Goal: Task Accomplishment & Management: Use online tool/utility

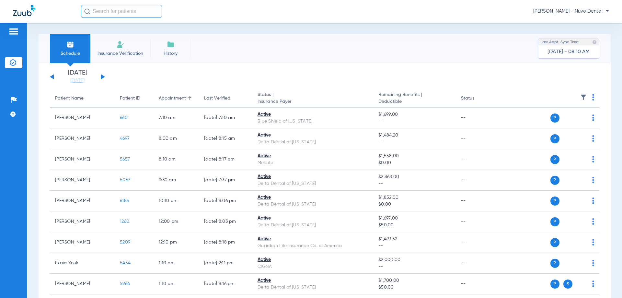
click at [125, 4] on div "[PERSON_NAME] - Nuvo Dental" at bounding box center [311, 11] width 622 height 23
click at [117, 11] on input "text" at bounding box center [121, 11] width 81 height 13
click at [117, 13] on input "text" at bounding box center [121, 11] width 81 height 13
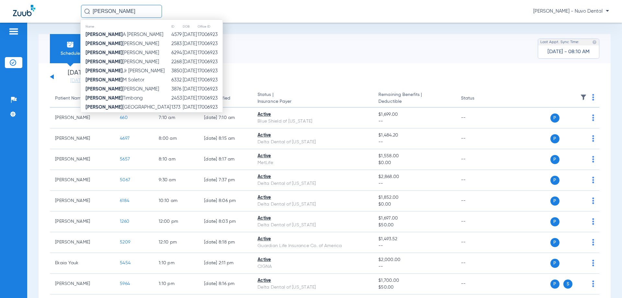
type input "eduardo"
click at [171, 78] on td "6332" at bounding box center [176, 79] width 11 height 9
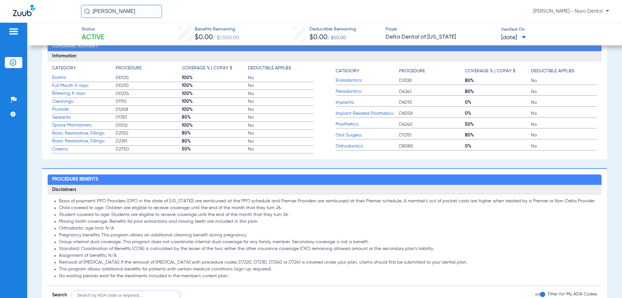
scroll to position [292, 0]
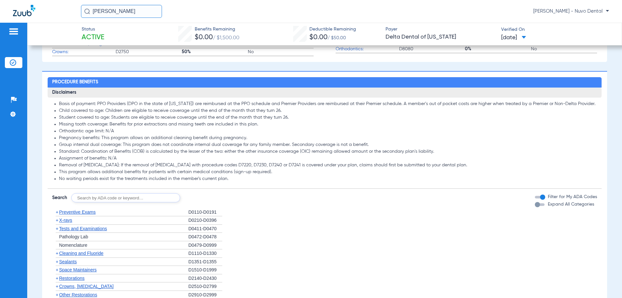
click at [98, 198] on input "text" at bounding box center [125, 197] width 109 height 9
type input "D4910, D1208"
click at [201, 199] on button "Search" at bounding box center [204, 197] width 26 height 9
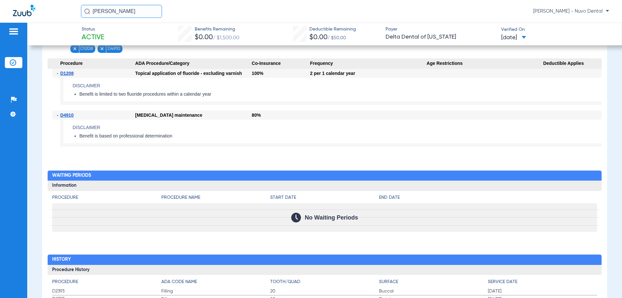
scroll to position [324, 0]
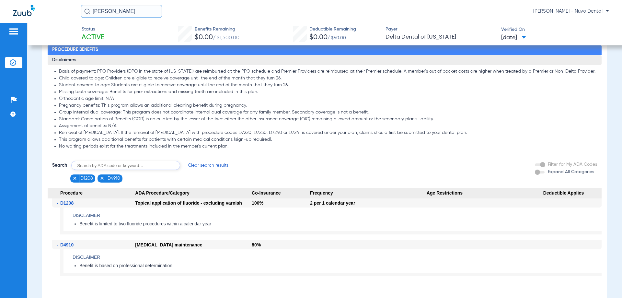
click at [111, 131] on li "Removal of [MEDICAL_DATA]: If the removal of [MEDICAL_DATA] with procedure code…" at bounding box center [328, 133] width 538 height 6
drag, startPoint x: -47, startPoint y: 8, endPoint x: -58, endPoint y: 7, distance: 11.4
click at [0, 7] on html "eduardo Mercedes Leoncio - Nuvo Dental Patients Insurance Verification Setup He…" at bounding box center [311, 149] width 622 height 298
type input "[PERSON_NAME]"
click at [135, 11] on input "[PERSON_NAME]" at bounding box center [121, 11] width 81 height 13
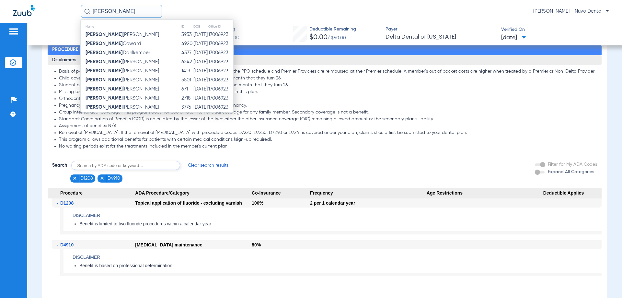
click at [123, 10] on input "[PERSON_NAME]" at bounding box center [121, 11] width 81 height 13
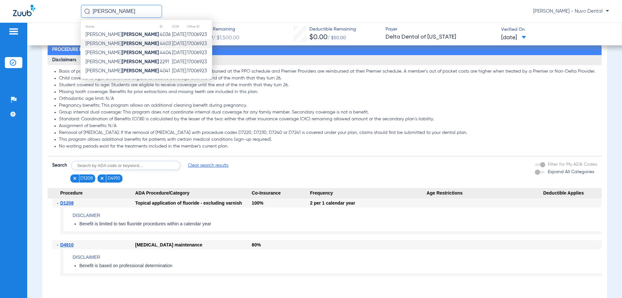
type input "reed"
click at [132, 41] on td "Andrew Reed" at bounding box center [120, 43] width 79 height 9
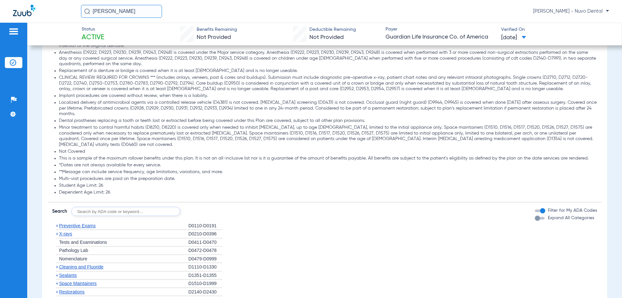
scroll to position [615, 0]
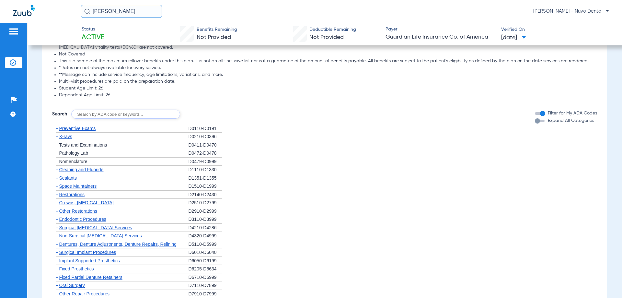
click at [92, 141] on div "+ Tests and Examinations" at bounding box center [120, 145] width 136 height 8
click at [94, 141] on div "+ Tests and Examinations" at bounding box center [120, 145] width 136 height 8
click at [95, 142] on span "Tests and Examinations" at bounding box center [83, 144] width 48 height 5
click at [106, 109] on input "text" at bounding box center [125, 113] width 109 height 9
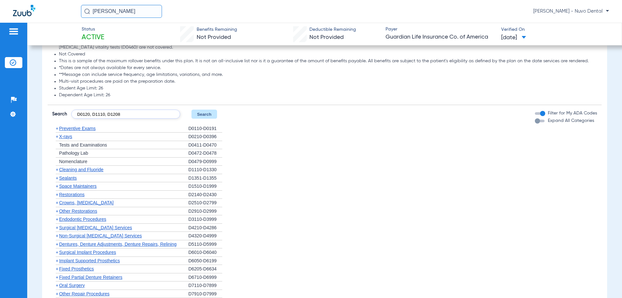
type input "D0120, D1110, D1208"
click at [200, 109] on button "Search" at bounding box center [204, 113] width 26 height 9
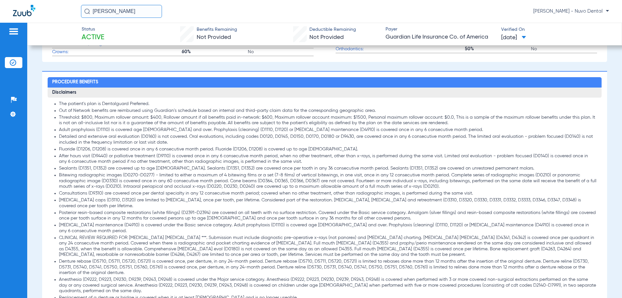
scroll to position [356, 0]
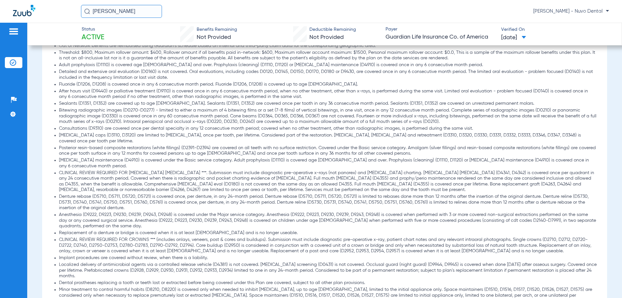
drag, startPoint x: 115, startPoint y: 12, endPoint x: 56, endPoint y: 17, distance: 59.2
click at [66, 17] on div "reed Mercedes Leoncio - Nuvo Dental" at bounding box center [311, 11] width 622 height 23
click at [136, 6] on input "Leiyan" at bounding box center [121, 11] width 81 height 13
type input "Leiyan"
click at [132, 40] on div "Name ID DOB Office ID Leiyan Sejalbo 4773 09/20/1979 17006923" at bounding box center [140, 30] width 121 height 23
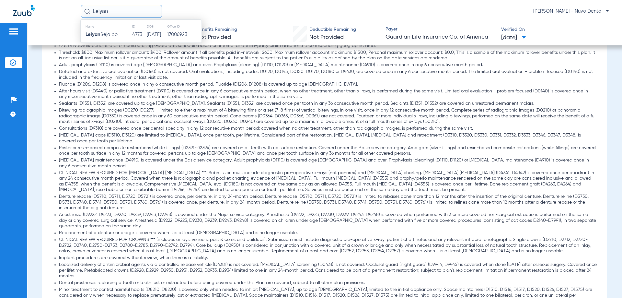
click at [133, 40] on div "Name ID DOB Office ID Leiyan Sejalbo 4773 09/20/1979 17006923" at bounding box center [140, 30] width 121 height 23
click at [136, 33] on td "4773" at bounding box center [139, 34] width 15 height 9
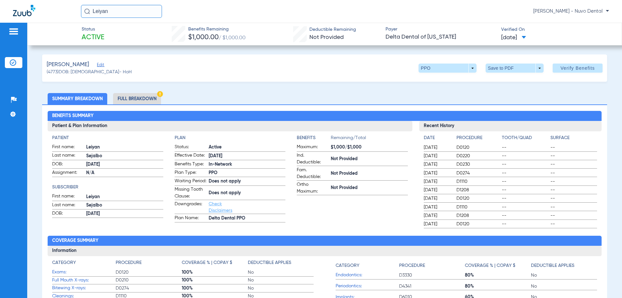
scroll to position [227, 0]
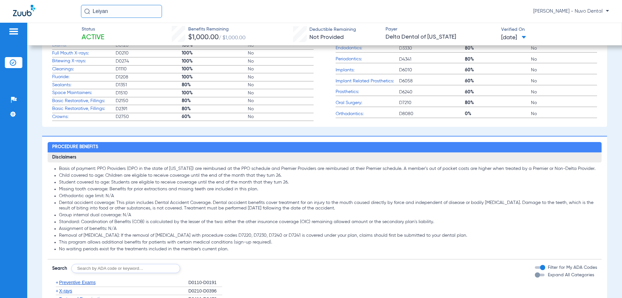
click at [95, 267] on input "text" at bounding box center [125, 268] width 109 height 9
type input "D0120, D1110, D1208"
click at [211, 264] on button "Search" at bounding box center [204, 268] width 26 height 9
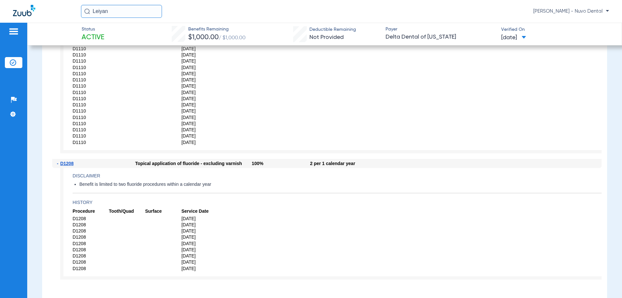
scroll to position [842, 0]
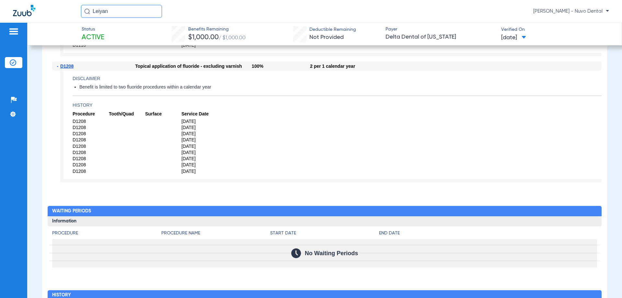
drag, startPoint x: 127, startPoint y: 12, endPoint x: 6, endPoint y: 2, distance: 121.5
click at [14, 5] on div "Leiyan Mercedes Leoncio - Nuvo Dental" at bounding box center [311, 11] width 622 height 23
type input "Sandeep"
click at [143, 14] on input "Sandeep" at bounding box center [121, 11] width 81 height 13
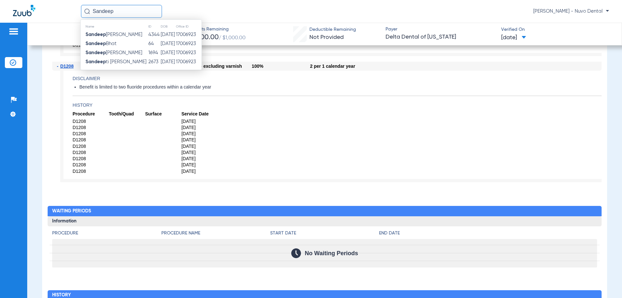
click at [139, 34] on span "Sandeep Anantharaman" at bounding box center [114, 34] width 57 height 5
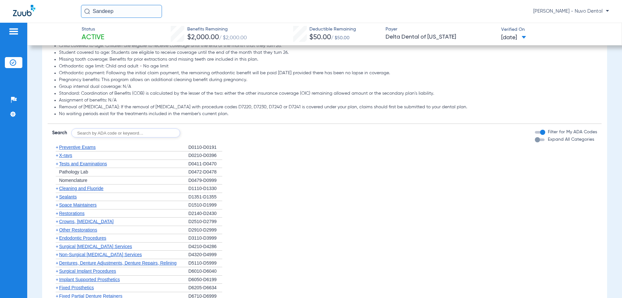
scroll to position [292, 0]
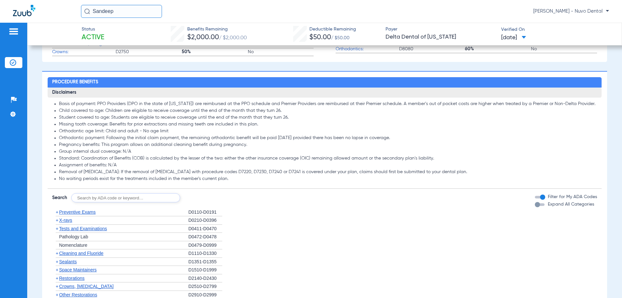
click at [91, 196] on input "text" at bounding box center [125, 197] width 109 height 9
type input "D0120, D0210, D4910, D1208"
click at [206, 197] on button "Search" at bounding box center [204, 197] width 26 height 9
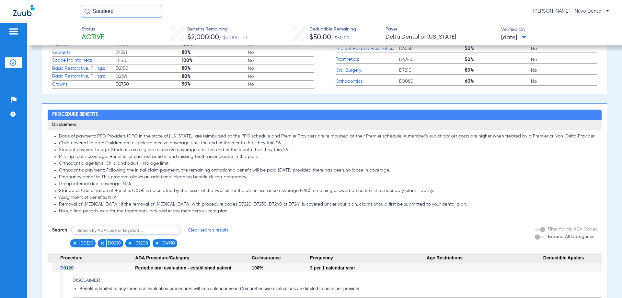
scroll to position [324, 0]
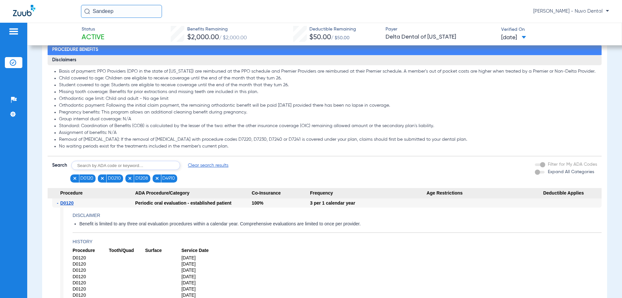
click at [136, 163] on input "text" at bounding box center [125, 165] width 109 height 9
type input "D9944"
click button "Search" at bounding box center [204, 165] width 26 height 9
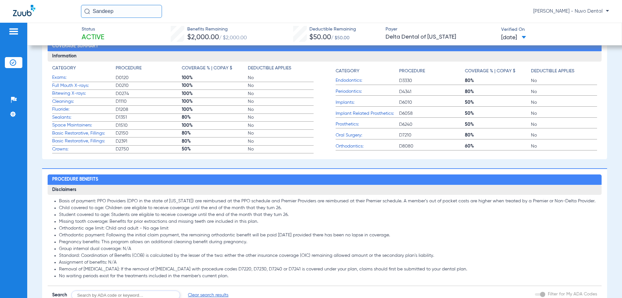
scroll to position [259, 0]
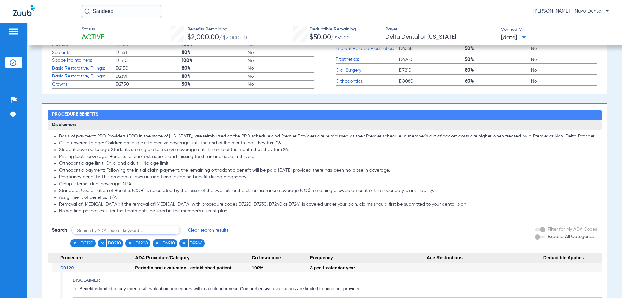
drag, startPoint x: 131, startPoint y: 10, endPoint x: -11, endPoint y: 7, distance: 141.3
click at [0, 7] on html "Sandeep Mercedes Leoncio - Nuvo Dental Patients Insurance Verification Setup He…" at bounding box center [311, 149] width 622 height 298
click at [129, 15] on input "madison kam" at bounding box center [121, 11] width 81 height 13
type input "madison kam"
click at [149, 35] on td "09/02/2001" at bounding box center [158, 34] width 19 height 9
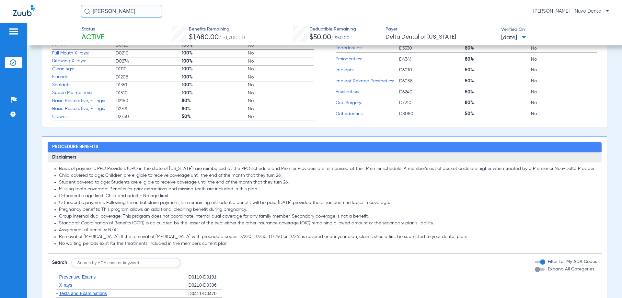
scroll to position [324, 0]
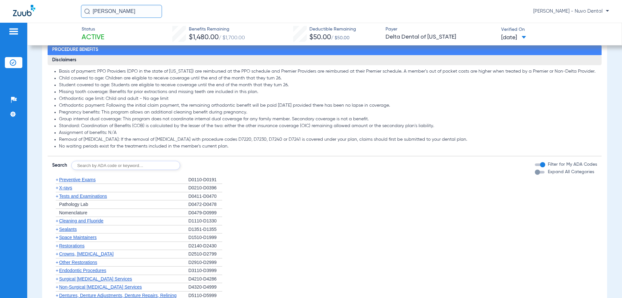
click at [126, 198] on div "+ Tests and Examinations" at bounding box center [120, 196] width 136 height 8
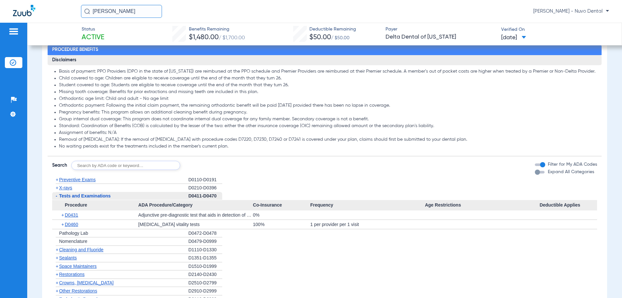
click at [116, 168] on input "text" at bounding box center [125, 165] width 109 height 9
type input "D2393"
click at [201, 166] on button "Search" at bounding box center [204, 165] width 26 height 9
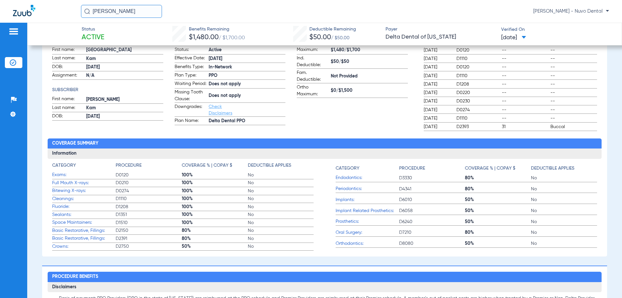
scroll to position [0, 0]
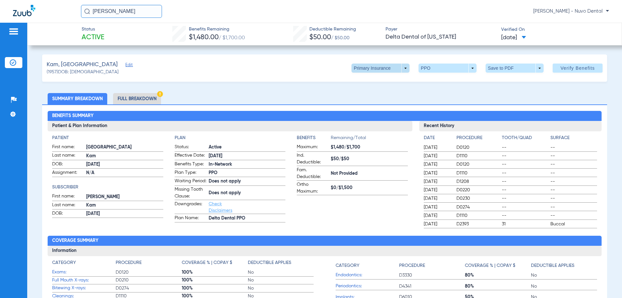
click at [373, 66] on span at bounding box center [381, 68] width 16 height 16
click at [379, 88] on button "Secondary Insurance" at bounding box center [373, 93] width 53 height 13
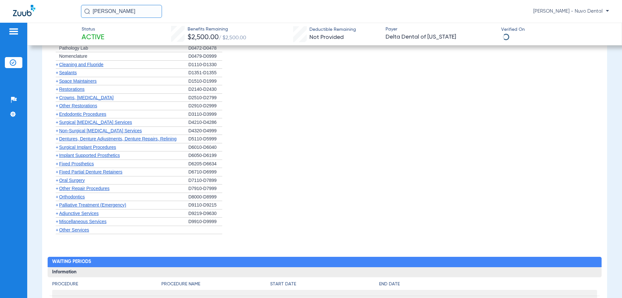
scroll to position [421, 0]
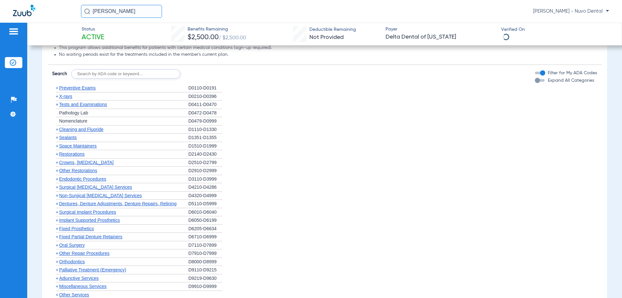
click at [113, 74] on input "text" at bounding box center [125, 73] width 109 height 9
type input "D2393"
click at [204, 77] on button "Search" at bounding box center [204, 73] width 26 height 9
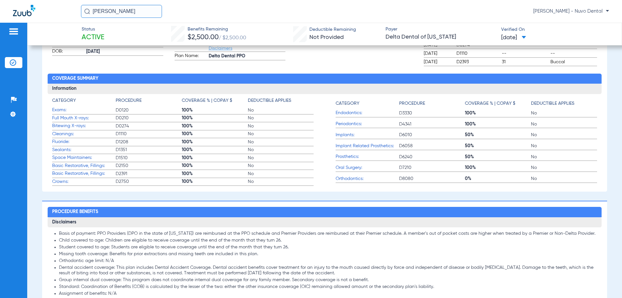
scroll to position [0, 0]
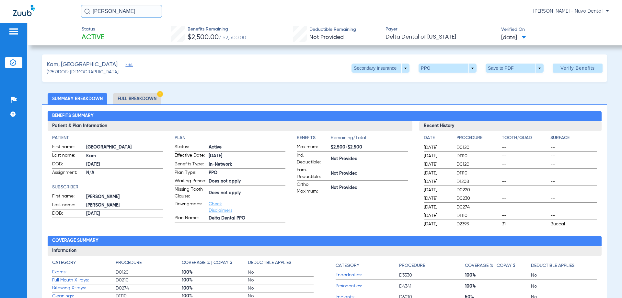
drag, startPoint x: 136, startPoint y: 11, endPoint x: -19, endPoint y: 7, distance: 155.6
click at [0, 7] on html "madison kam Mercedes Leoncio - Nuvo Dental Patients Insurance Verification Setu…" at bounding box center [311, 149] width 622 height 298
click at [144, 13] on input "devon tayl" at bounding box center [121, 11] width 81 height 13
type input "devon tayl"
click at [152, 31] on td "04/18/1989" at bounding box center [161, 34] width 18 height 9
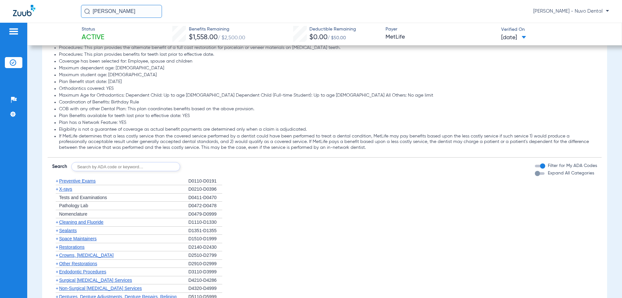
scroll to position [615, 0]
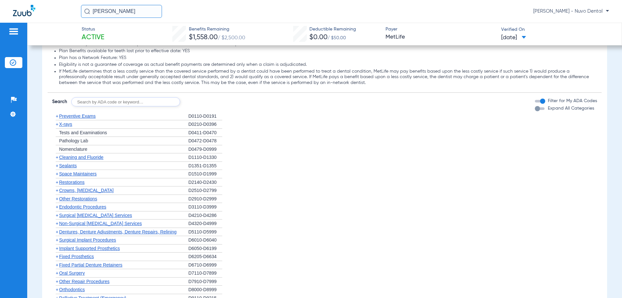
click at [95, 104] on input "text" at bounding box center [125, 101] width 109 height 9
type input "D2391"
click at [207, 106] on button "Search" at bounding box center [204, 101] width 26 height 9
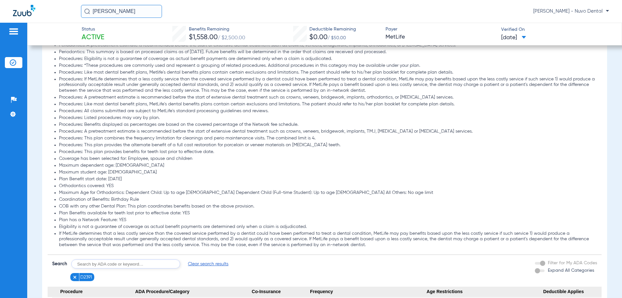
scroll to position [583, 0]
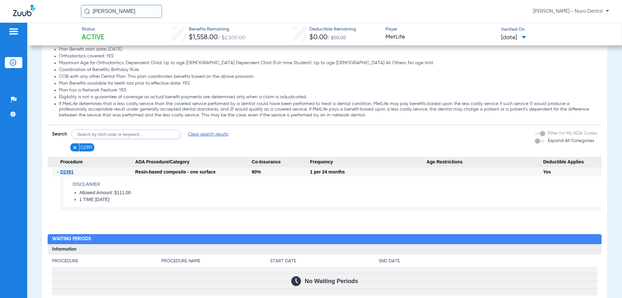
drag, startPoint x: 117, startPoint y: 12, endPoint x: -78, endPoint y: 5, distance: 195.8
click at [0, 5] on html "devon tayl Mercedes Leoncio - Nuvo Dental Patients Insurance Verification Setup…" at bounding box center [311, 149] width 622 height 298
click at [129, 6] on input "victoria" at bounding box center [121, 11] width 81 height 13
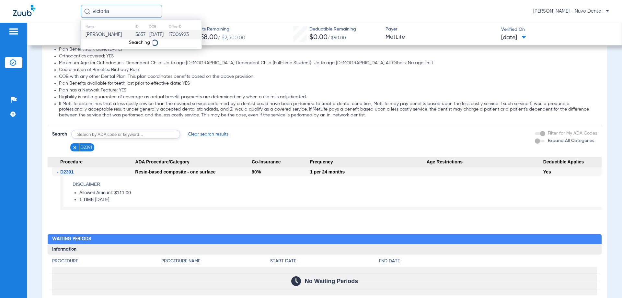
click at [124, 16] on input "victoria" at bounding box center [121, 11] width 81 height 13
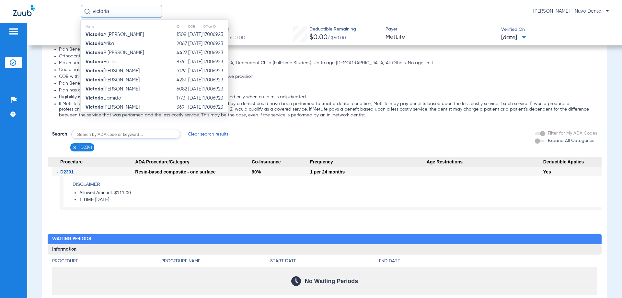
type input "victoria"
click at [130, 63] on td "Victoria Ballesil" at bounding box center [129, 61] width 96 height 9
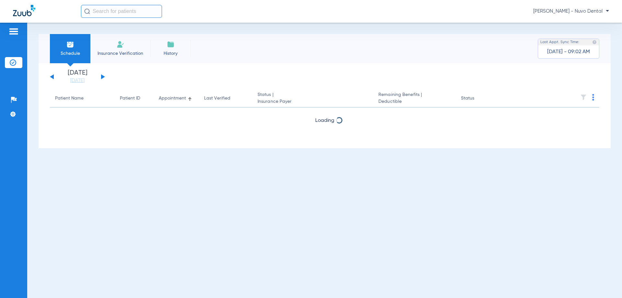
click at [128, 12] on input "text" at bounding box center [121, 11] width 81 height 13
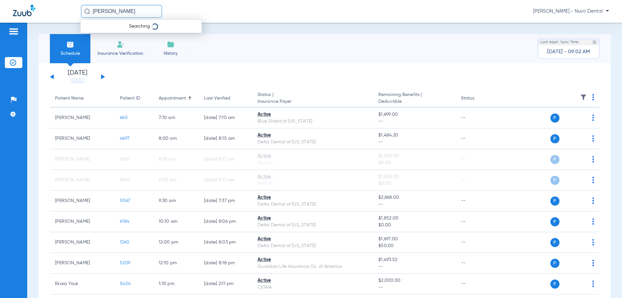
click at [128, 12] on input "[PERSON_NAME]" at bounding box center [121, 11] width 81 height 13
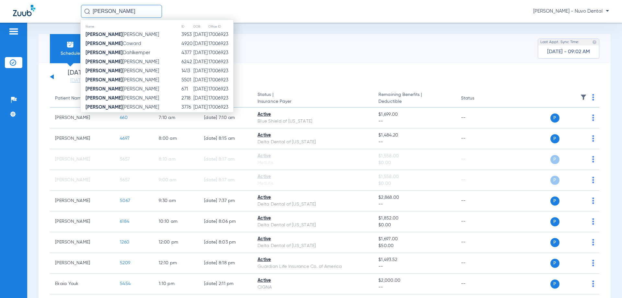
click at [134, 10] on input "[PERSON_NAME]" at bounding box center [121, 11] width 81 height 13
click at [122, 6] on input "[PERSON_NAME]" at bounding box center [121, 11] width 81 height 13
click at [123, 9] on input "[PERSON_NAME]" at bounding box center [121, 11] width 81 height 13
drag, startPoint x: 131, startPoint y: 10, endPoint x: 32, endPoint y: 16, distance: 99.3
click at [32, 16] on div "[PERSON_NAME] Name ID DOB Office ID [PERSON_NAME] 3953 [DATE] 17006923 [PERSON_…" at bounding box center [311, 11] width 622 height 23
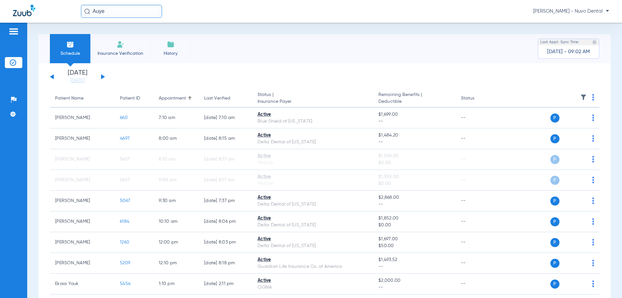
type input "Auyen"
click at [121, 10] on input "Auyen" at bounding box center [121, 11] width 81 height 13
click at [119, 11] on input "Auyen" at bounding box center [121, 11] width 81 height 13
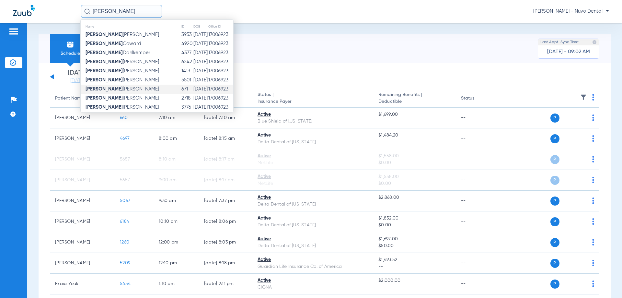
scroll to position [103, 0]
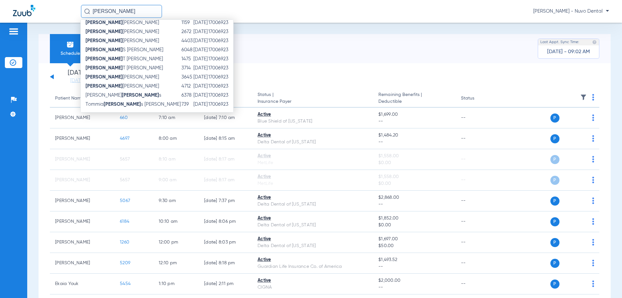
type input "Andrew"
click at [131, 61] on td "Andrew T Auyeung" at bounding box center [131, 58] width 100 height 9
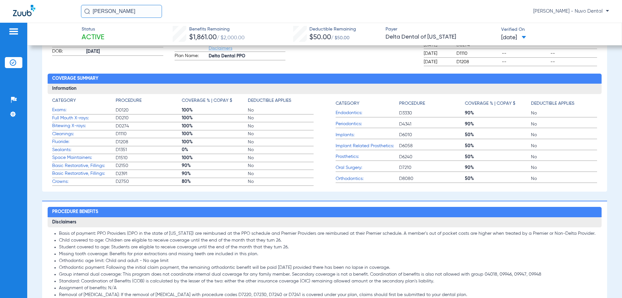
scroll to position [292, 0]
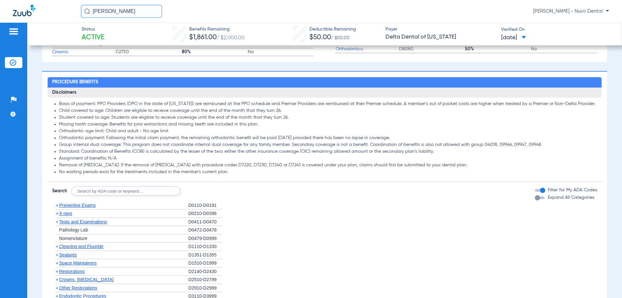
click at [106, 193] on input "text" at bounding box center [125, 190] width 109 height 9
type input "D1110, D1208, D0210, D0120"
click at [206, 195] on button "Search" at bounding box center [204, 190] width 26 height 9
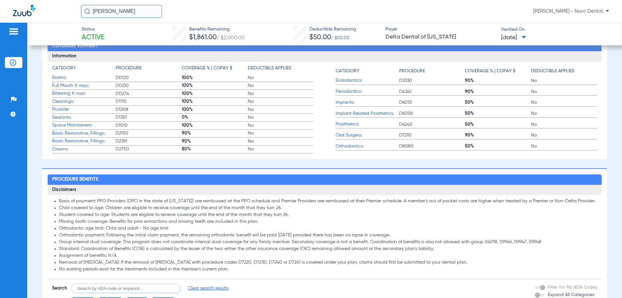
scroll to position [389, 0]
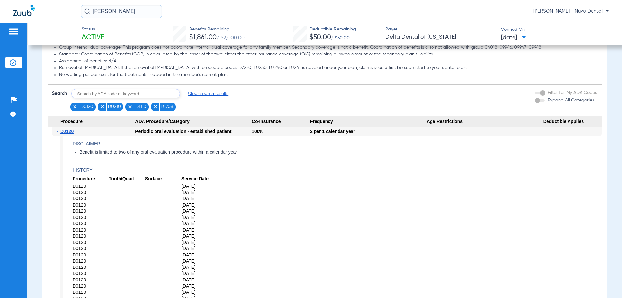
click at [128, 95] on input "text" at bounding box center [125, 93] width 109 height 9
drag, startPoint x: 49, startPoint y: 9, endPoint x: -82, endPoint y: -1, distance: 130.9
click at [0, 0] on html "Andrew Mercedes Leoncio - Nuvo Dental Patients Insurance Verification Setup Hel…" at bounding box center [311, 149] width 622 height 298
type input "Michelle adams"
drag, startPoint x: 141, startPoint y: 11, endPoint x: 144, endPoint y: 16, distance: 5.3
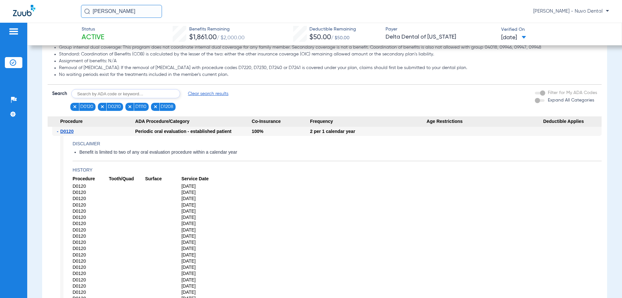
click at [141, 11] on input "Michelle adams" at bounding box center [121, 11] width 81 height 13
click at [136, 36] on td "5313" at bounding box center [142, 34] width 13 height 9
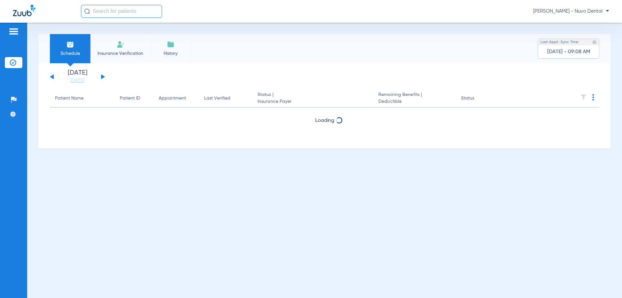
click at [121, 11] on input "text" at bounding box center [121, 11] width 81 height 13
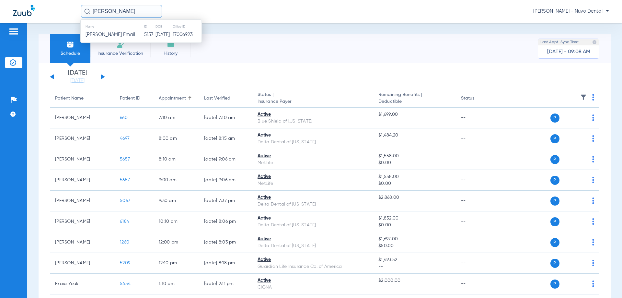
click at [128, 35] on span "Sara B Worthing Email" at bounding box center [111, 34] width 50 height 5
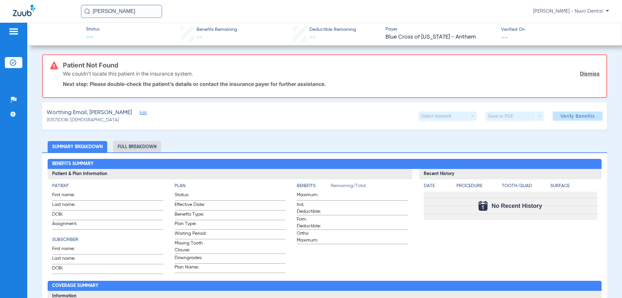
drag, startPoint x: 107, startPoint y: 12, endPoint x: -48, endPoint y: 3, distance: 155.4
click at [0, 3] on html "sara worthing Mercedes Leoncio - Nuvo Dental Patients Insurance Verification Se…" at bounding box center [311, 149] width 622 height 298
click at [136, 17] on input "edith" at bounding box center [121, 11] width 81 height 13
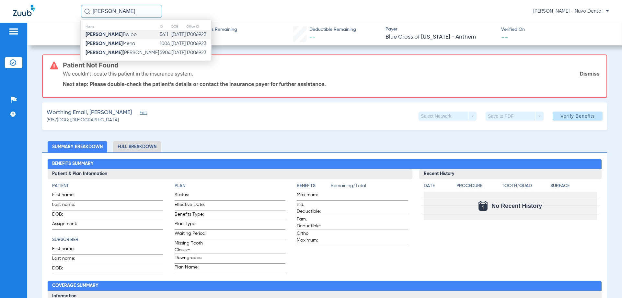
type input "edith"
click at [159, 35] on td "5611" at bounding box center [165, 34] width 12 height 9
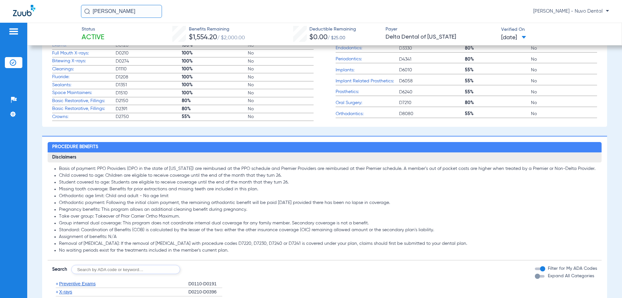
scroll to position [356, 0]
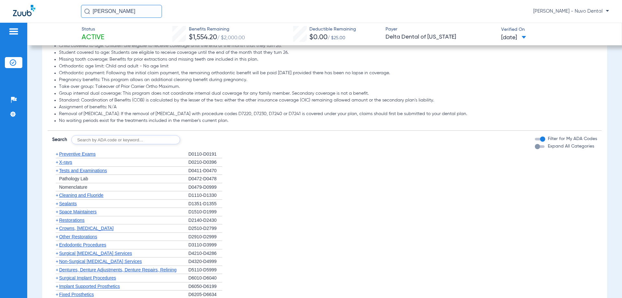
click at [105, 142] on input "text" at bounding box center [125, 139] width 109 height 9
type input "D0120, D4910, D1208"
click at [202, 139] on button "Search" at bounding box center [204, 139] width 26 height 9
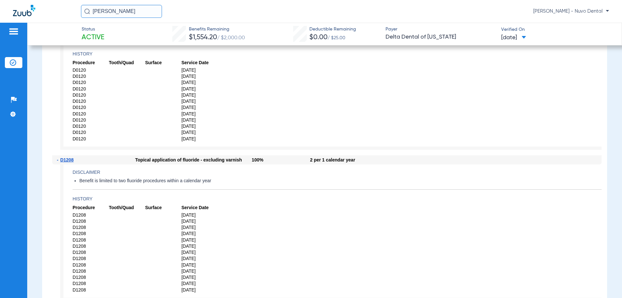
scroll to position [421, 0]
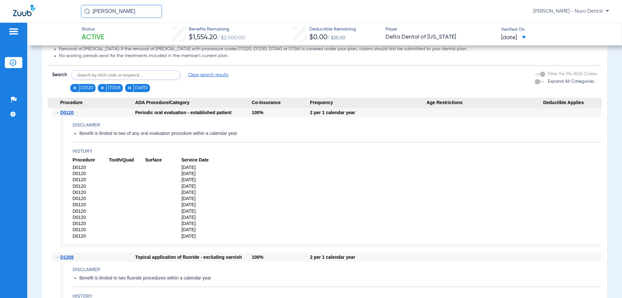
drag, startPoint x: 72, startPoint y: 16, endPoint x: 41, endPoint y: 17, distance: 30.8
click at [41, 17] on div "edith Mercedes Leoncio - Nuvo Dental" at bounding box center [311, 11] width 622 height 23
click at [124, 10] on input "susan" at bounding box center [121, 11] width 81 height 13
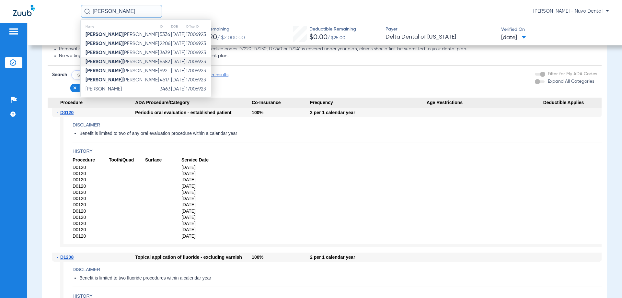
type input "susan"
click at [159, 66] on td "6382" at bounding box center [164, 61] width 11 height 9
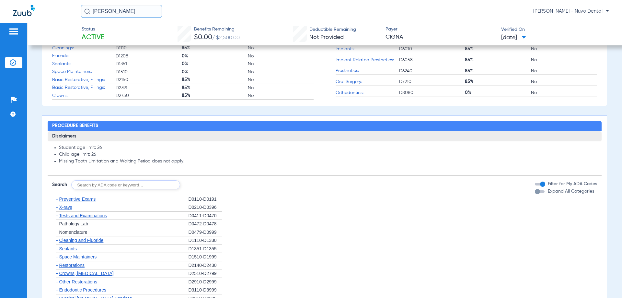
scroll to position [358, 0]
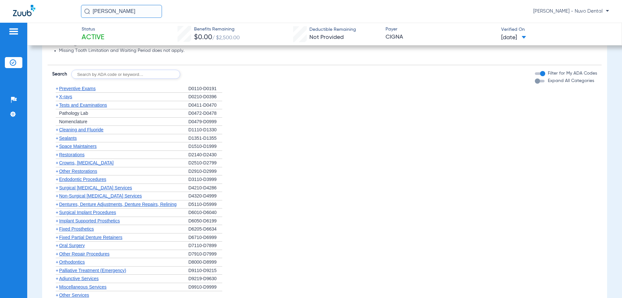
click at [133, 10] on input "susan" at bounding box center [121, 11] width 81 height 13
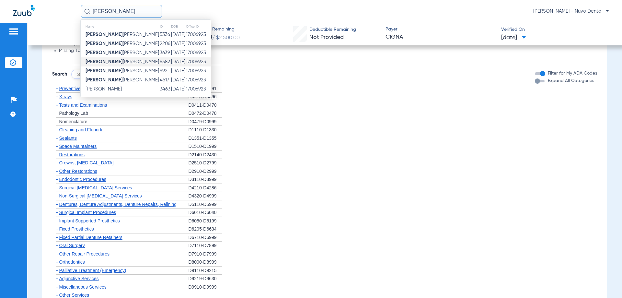
click at [279, 111] on li "+ Pathology Lab D0472-D0478" at bounding box center [324, 113] width 545 height 8
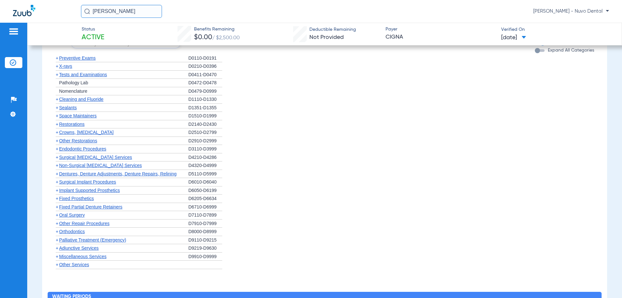
scroll to position [292, 0]
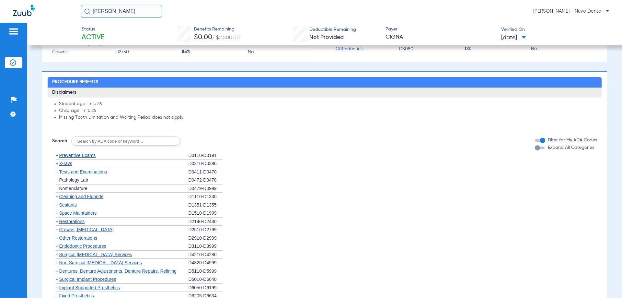
click at [101, 141] on input "text" at bounding box center [125, 140] width 109 height 9
type input "D4341"
click at [197, 142] on button "Search" at bounding box center [204, 140] width 26 height 9
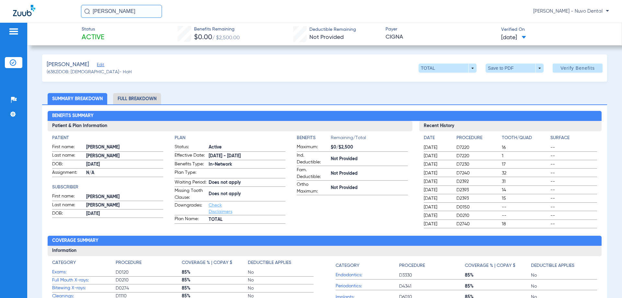
scroll to position [32, 0]
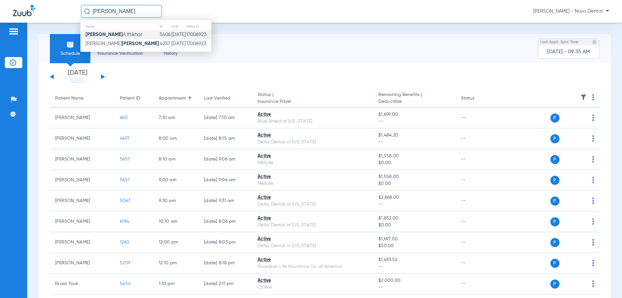
type input "jalal"
click at [125, 38] on td "Jalal A Iftikhar" at bounding box center [120, 34] width 79 height 9
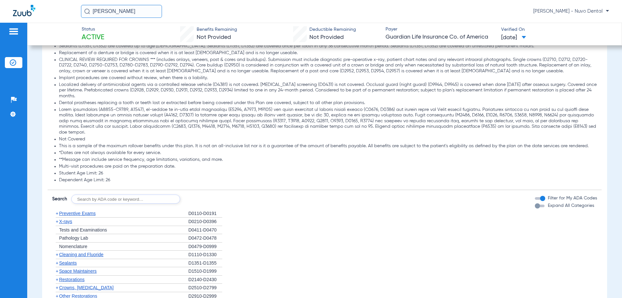
scroll to position [615, 0]
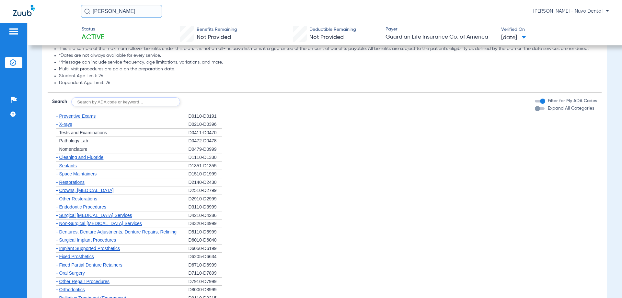
click at [110, 101] on input "text" at bounding box center [125, 101] width 109 height 9
type input "D3320, D2740, D2950"
click at [203, 101] on button "Search" at bounding box center [204, 101] width 26 height 9
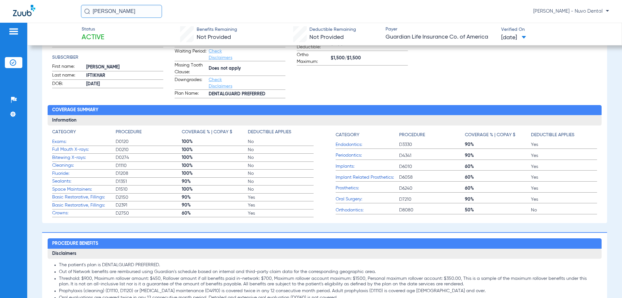
scroll to position [32, 0]
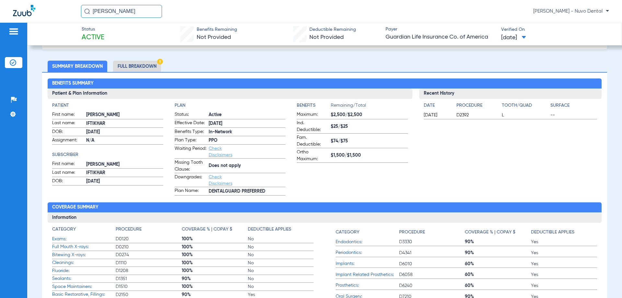
drag, startPoint x: 60, startPoint y: 12, endPoint x: 57, endPoint y: 10, distance: 3.8
click at [57, 11] on div "jalal Mercedes Leoncio - Nuvo Dental" at bounding box center [311, 11] width 622 height 23
click at [138, 15] on input "guo" at bounding box center [121, 11] width 81 height 13
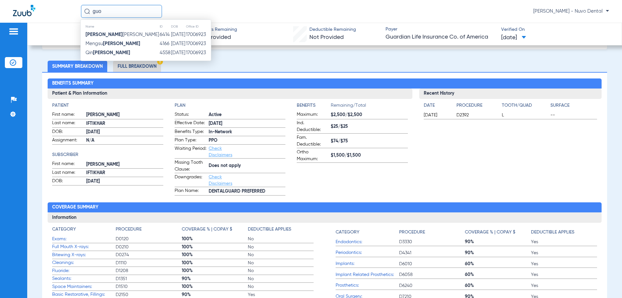
type input "guo"
click at [159, 35] on td "6414" at bounding box center [164, 34] width 11 height 9
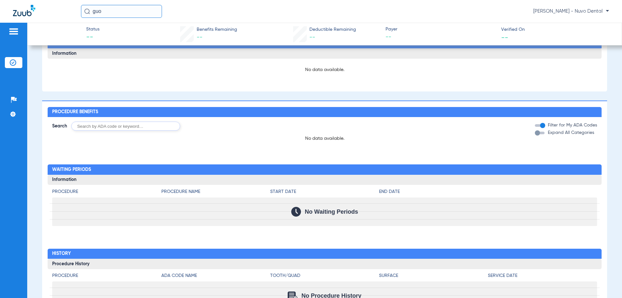
scroll to position [253, 0]
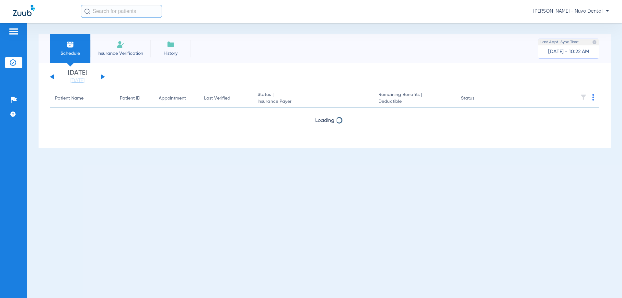
click at [127, 12] on input "text" at bounding box center [121, 11] width 81 height 13
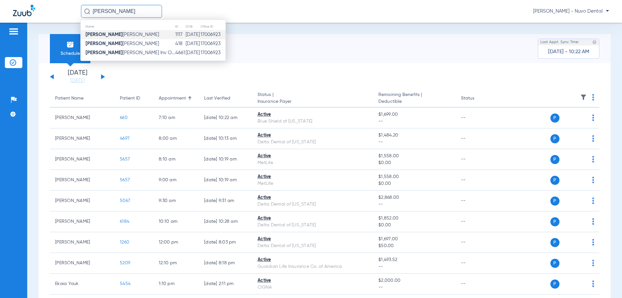
type input "[PERSON_NAME]"
click at [125, 35] on span "[PERSON_NAME]" at bounding box center [123, 34] width 74 height 5
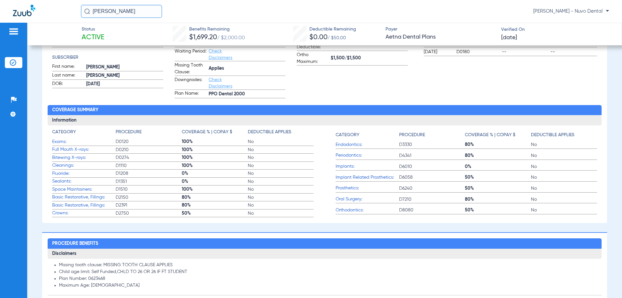
scroll to position [259, 0]
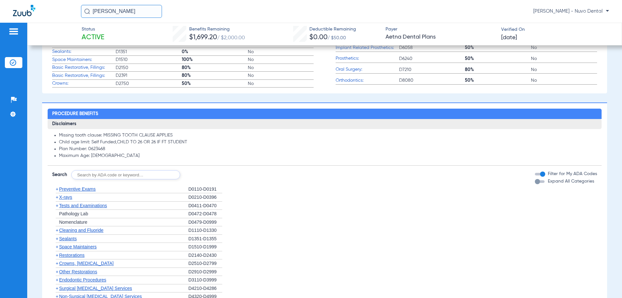
click at [109, 177] on input "text" at bounding box center [125, 174] width 109 height 9
type input "D3330, D2740, D2950, D2393"
click at [207, 172] on button "Search" at bounding box center [204, 174] width 26 height 9
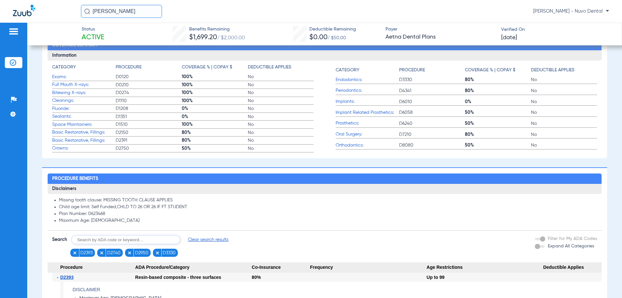
scroll to position [0, 0]
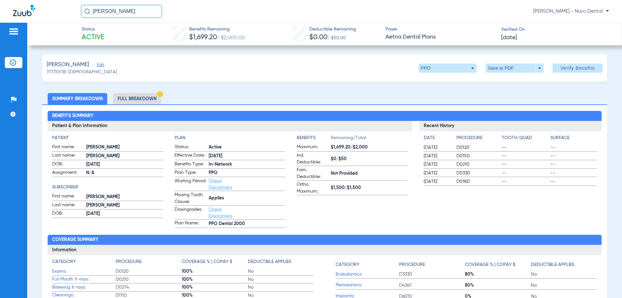
drag, startPoint x: 117, startPoint y: 9, endPoint x: 39, endPoint y: 15, distance: 78.6
click at [39, 16] on div "[PERSON_NAME] [PERSON_NAME] - Nuvo Dental" at bounding box center [311, 11] width 622 height 23
type input "c"
type input "u"
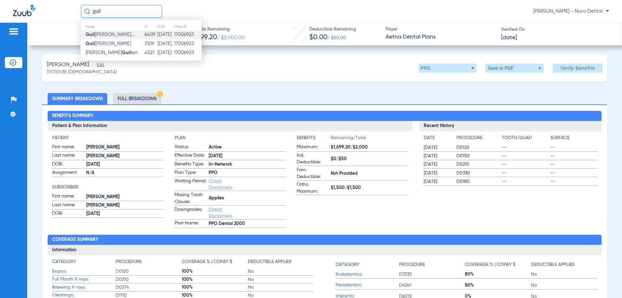
type input "guil"
click at [157, 35] on td "6409" at bounding box center [150, 34] width 13 height 9
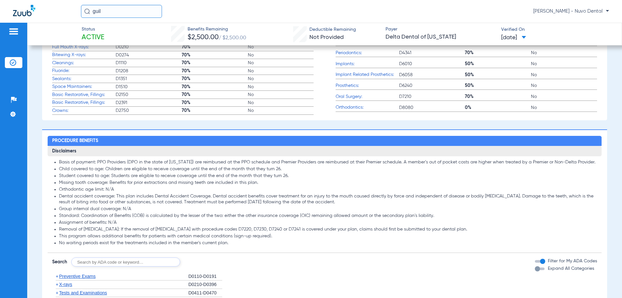
scroll to position [324, 0]
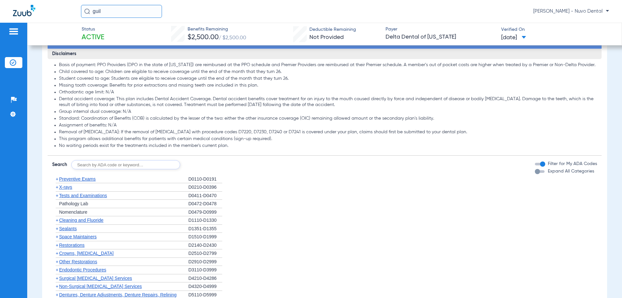
click at [99, 169] on input "text" at bounding box center [125, 164] width 109 height 9
click at [127, 17] on input "guil" at bounding box center [121, 11] width 81 height 13
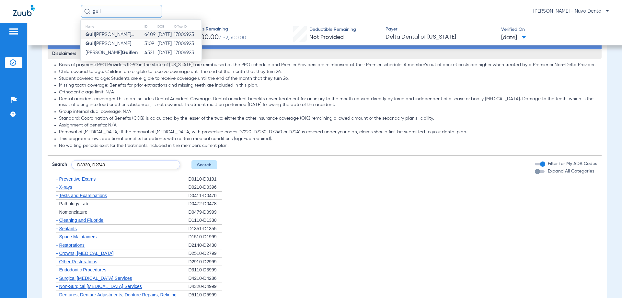
click at [134, 35] on span "[PERSON_NAME]..." at bounding box center [110, 34] width 49 height 5
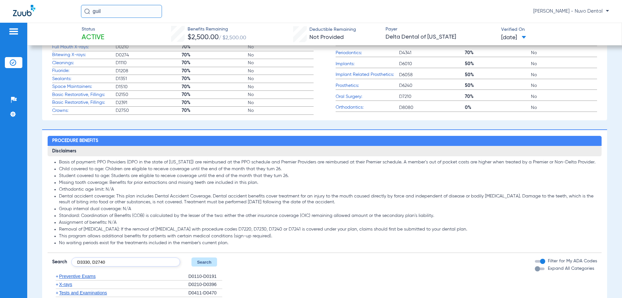
scroll to position [356, 0]
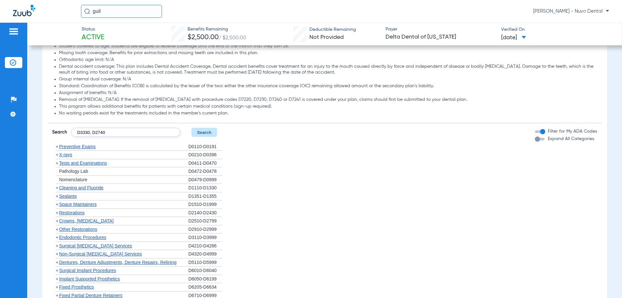
click at [128, 137] on input "D3330, D2740" at bounding box center [125, 132] width 109 height 9
type input "D3330, D2740, D2950"
click at [207, 137] on button "Search" at bounding box center [204, 132] width 26 height 9
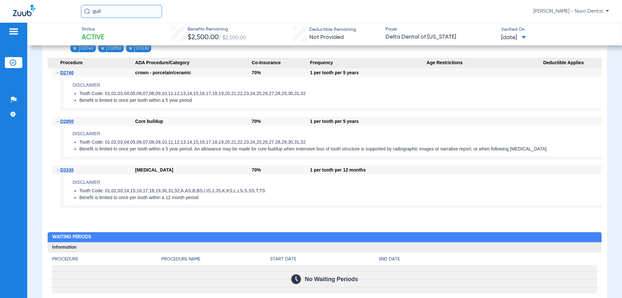
scroll to position [421, 0]
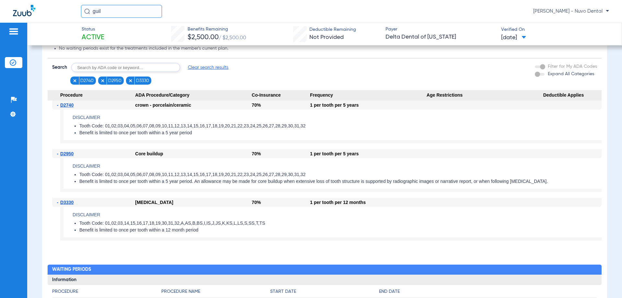
drag, startPoint x: 109, startPoint y: 12, endPoint x: -71, endPoint y: 13, distance: 179.8
click at [0, 13] on html "guil [PERSON_NAME] - Nuvo Dental Patients Insurance Verification Setup Help Cen…" at bounding box center [311, 149] width 622 height 298
click at [128, 16] on input "[PERSON_NAME]" at bounding box center [121, 11] width 81 height 13
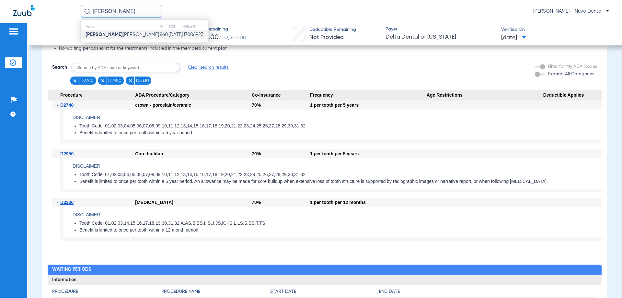
type input "[PERSON_NAME]"
click at [120, 35] on span "[PERSON_NAME]" at bounding box center [123, 34] width 74 height 5
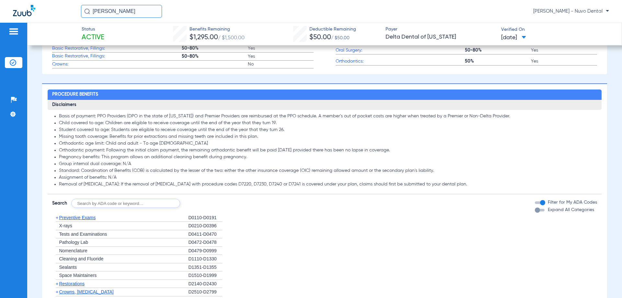
scroll to position [360, 0]
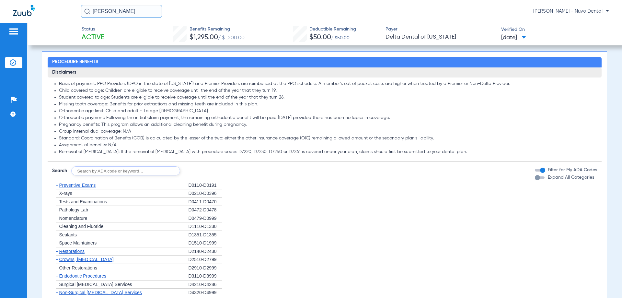
click at [93, 200] on span "Tests and Examinations" at bounding box center [83, 201] width 48 height 5
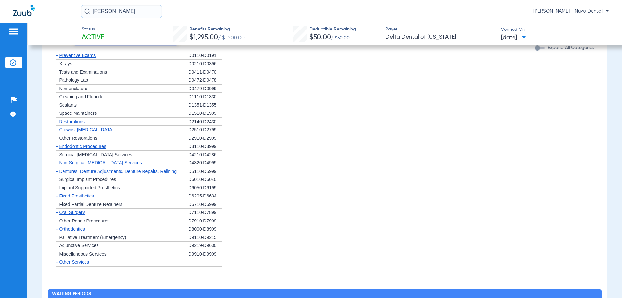
scroll to position [457, 0]
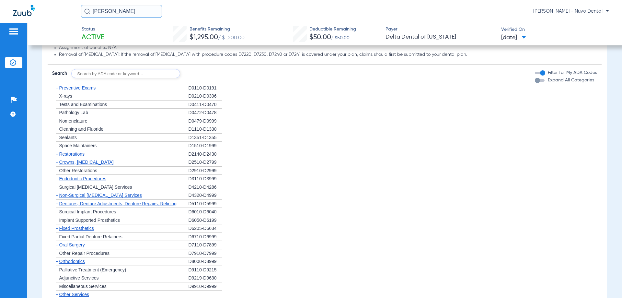
click at [106, 74] on input "text" at bounding box center [125, 73] width 109 height 9
type input "D3330, D2740, D2950"
click at [202, 77] on button "Search" at bounding box center [204, 73] width 26 height 9
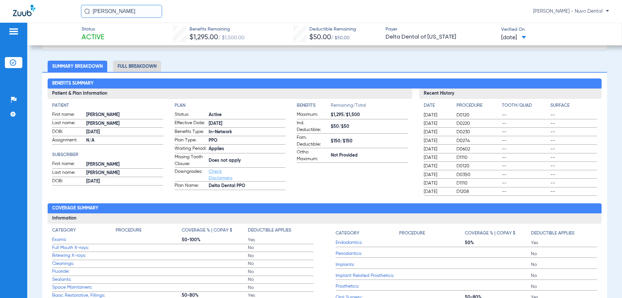
scroll to position [0, 0]
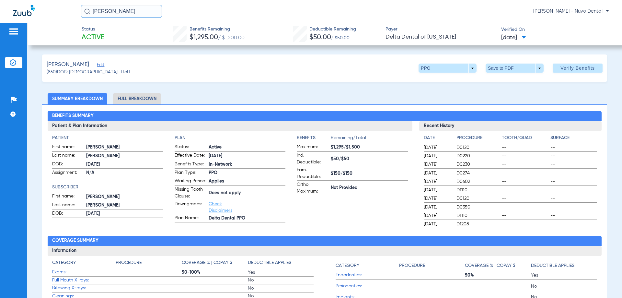
click at [526, 35] on span "[DATE]" at bounding box center [513, 38] width 25 height 8
click at [566, 66] on div at bounding box center [311, 149] width 622 height 298
click at [572, 71] on span "Verify Benefits" at bounding box center [577, 67] width 34 height 5
